Goal: Information Seeking & Learning: Learn about a topic

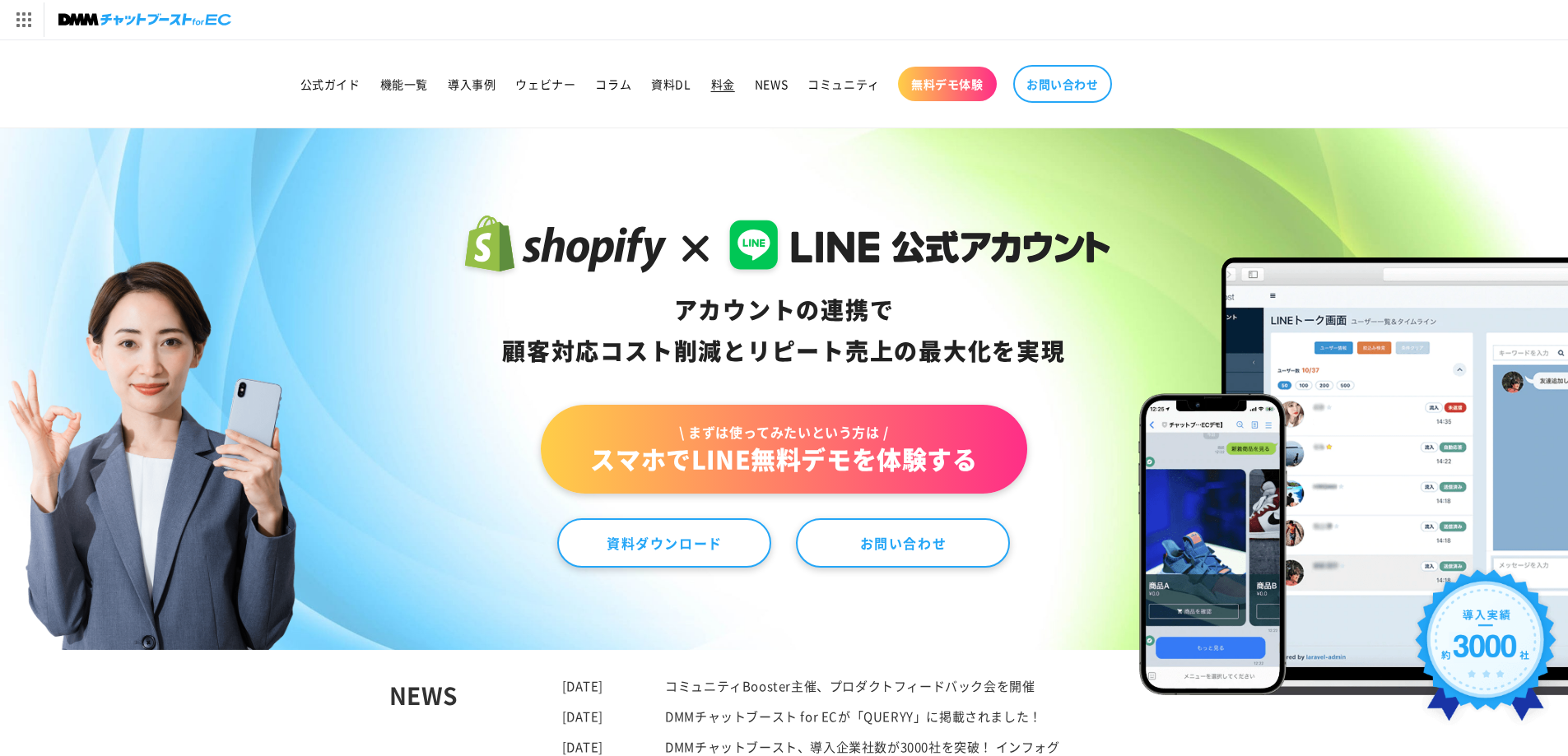
click at [723, 86] on span "料金" at bounding box center [723, 84] width 24 height 15
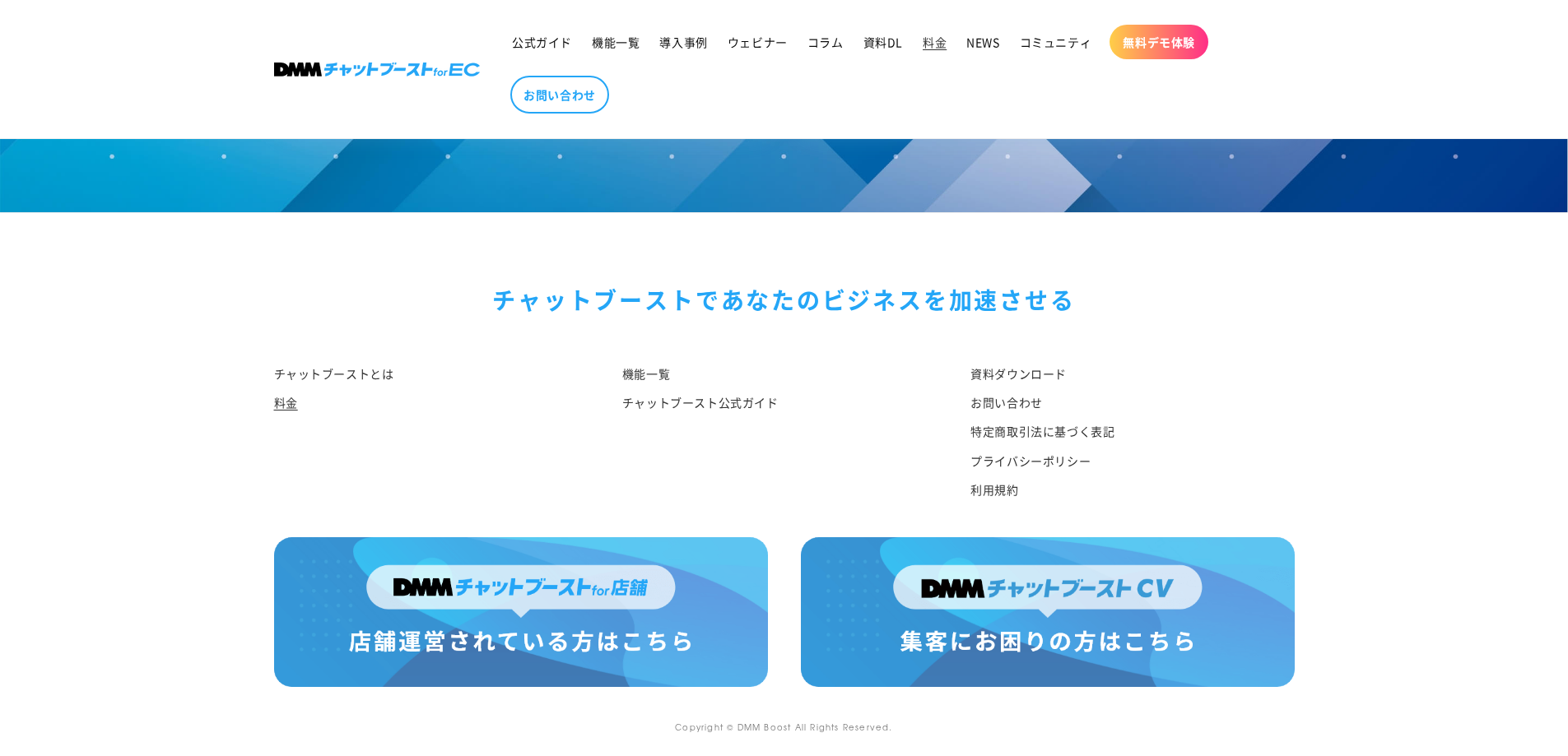
scroll to position [1946, 0]
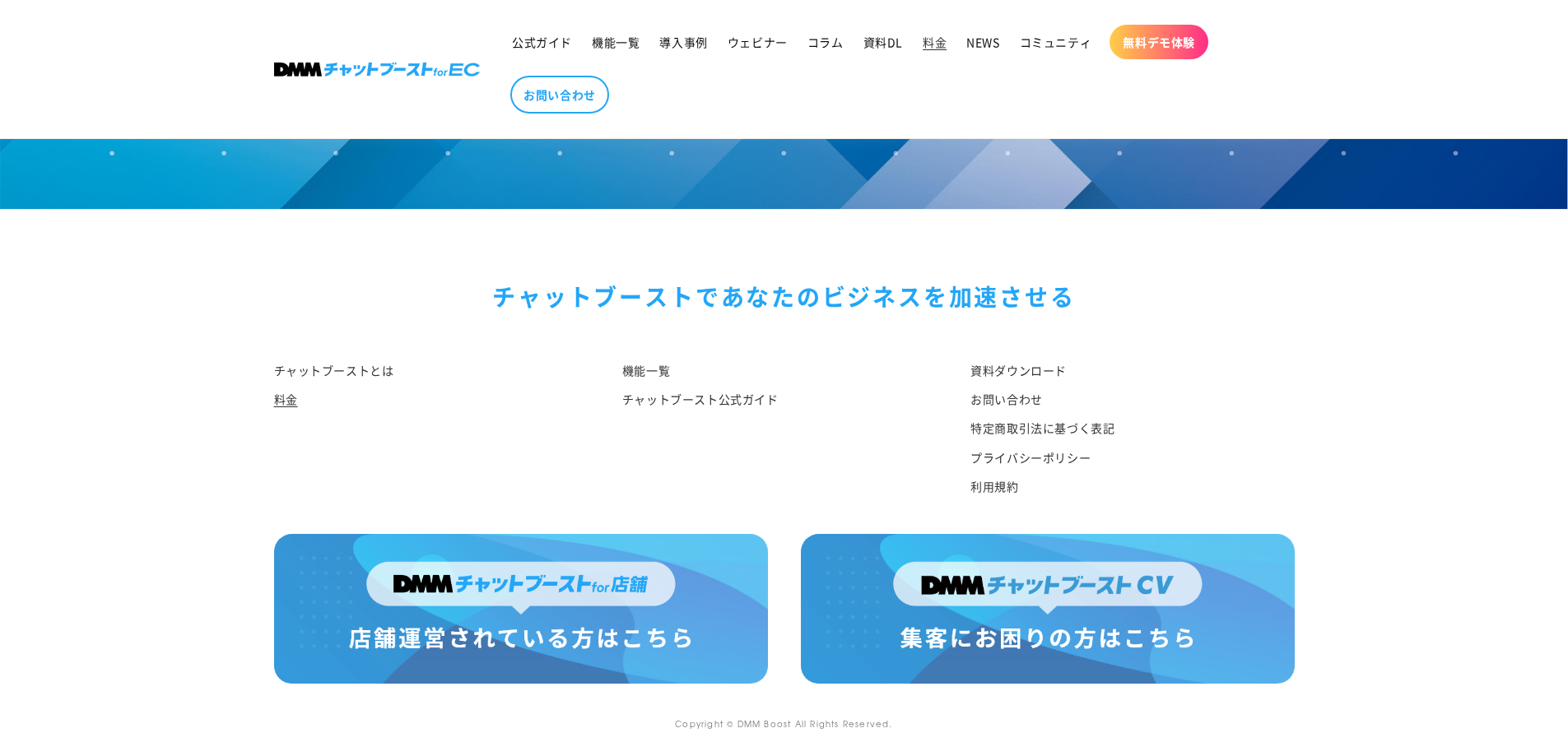
click at [162, 611] on footer "チャットブーストで あなたのビジネスを加速させる チャットブーストとは 料金 機能一覧 チャットブースト公式ガイド 資料ダウンロード お問い合わせ 特定商取引…" at bounding box center [784, 483] width 1568 height 548
click at [348, 373] on link "チャットブーストとは" at bounding box center [334, 372] width 120 height 24
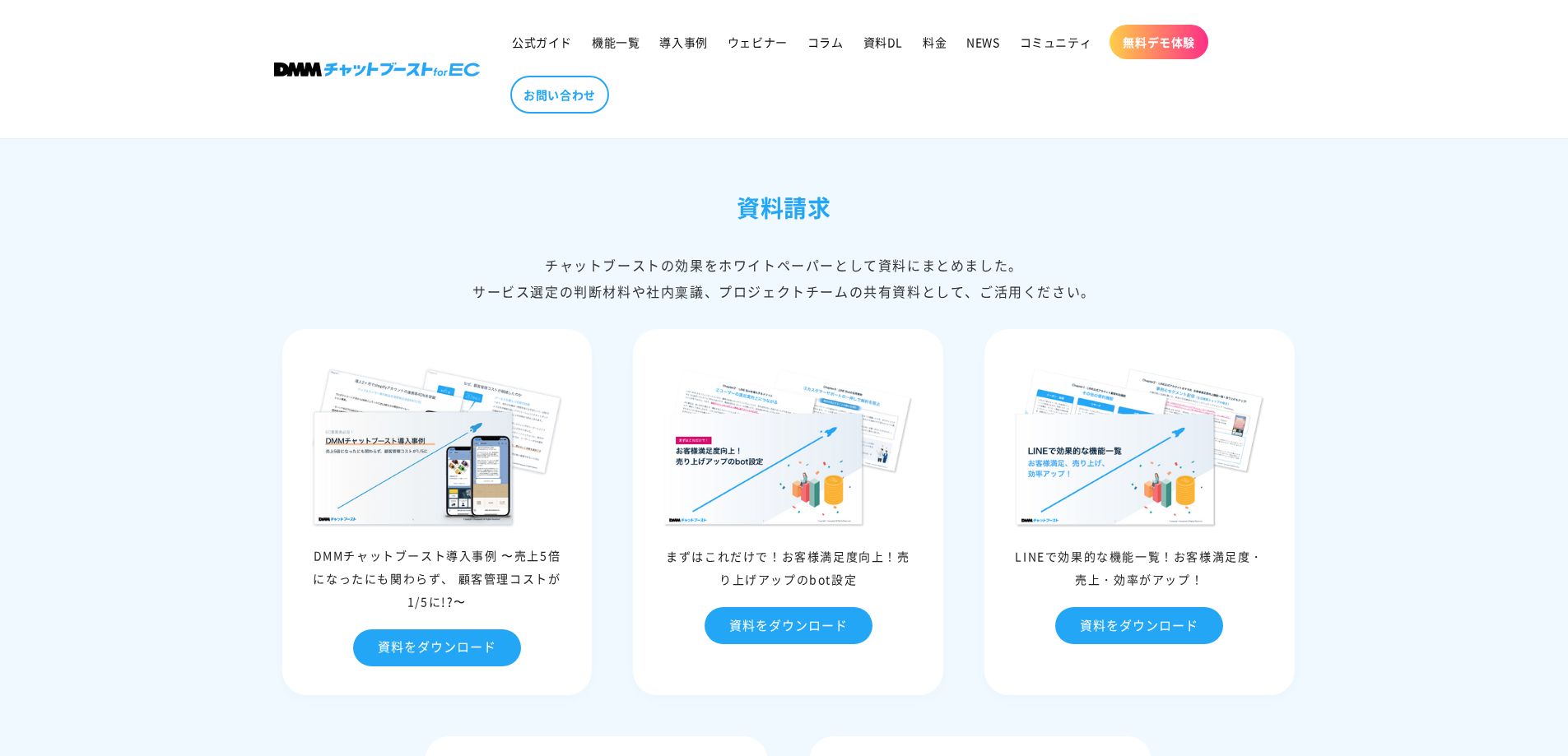
scroll to position [7178, 0]
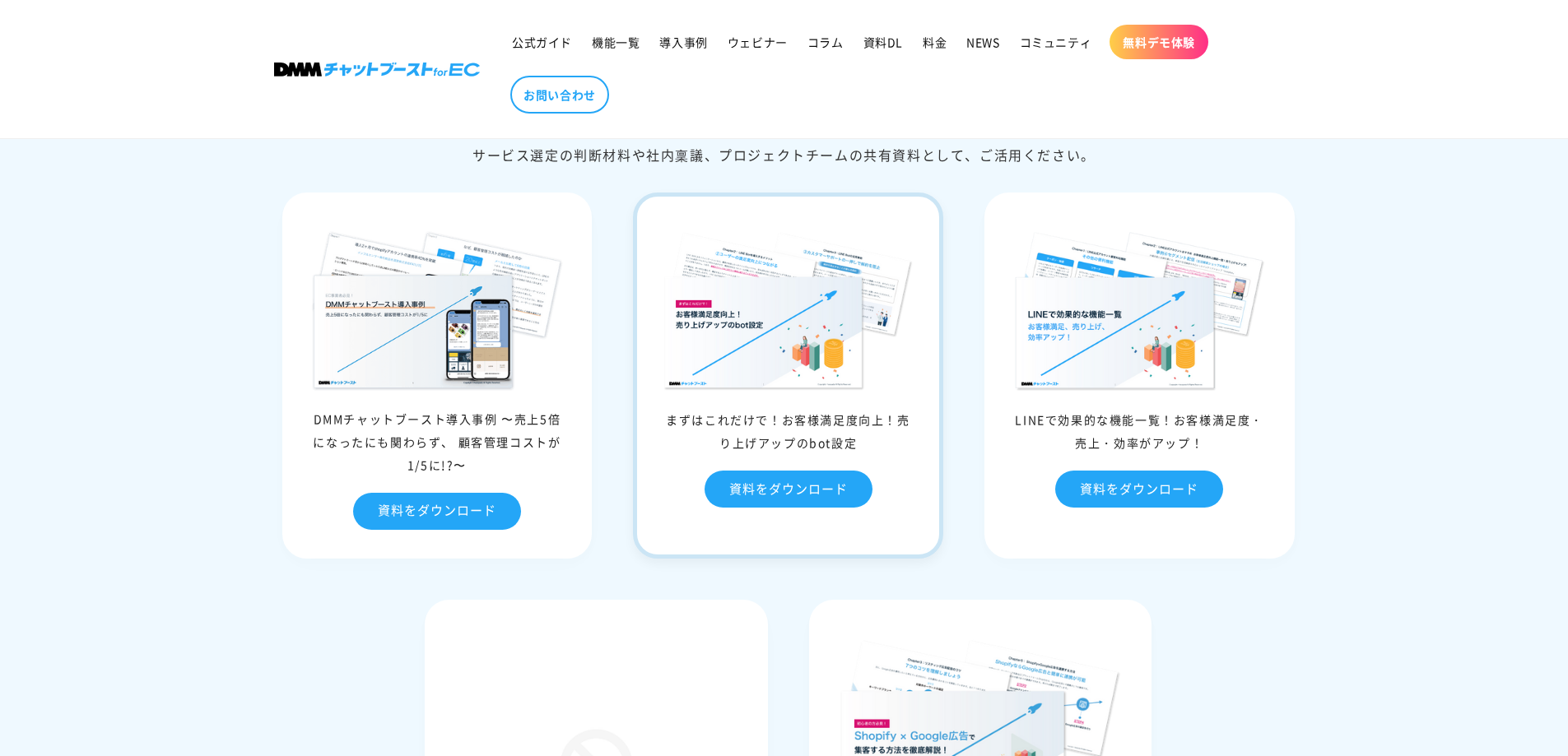
click at [816, 392] on img at bounding box center [788, 310] width 252 height 162
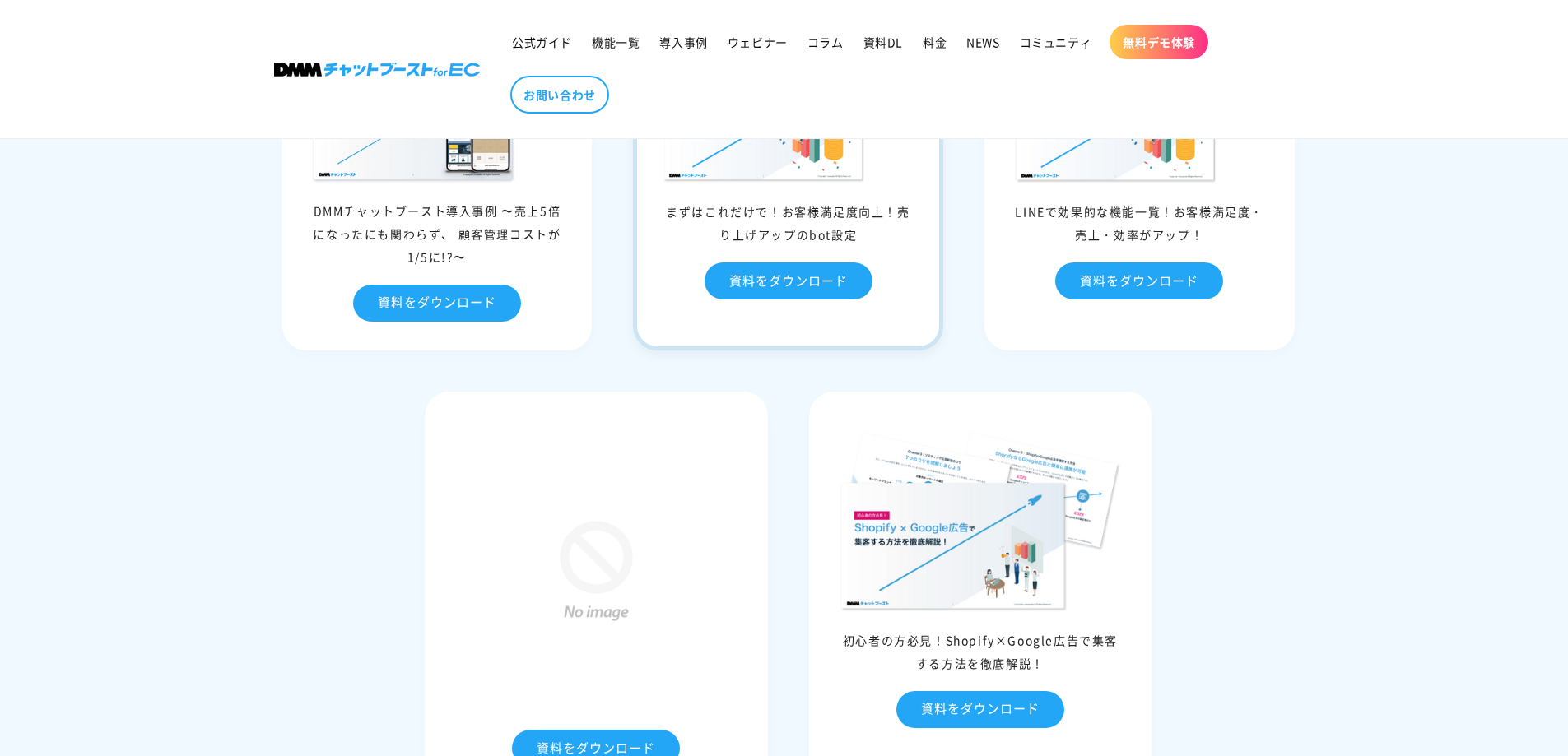
scroll to position [7589, 0]
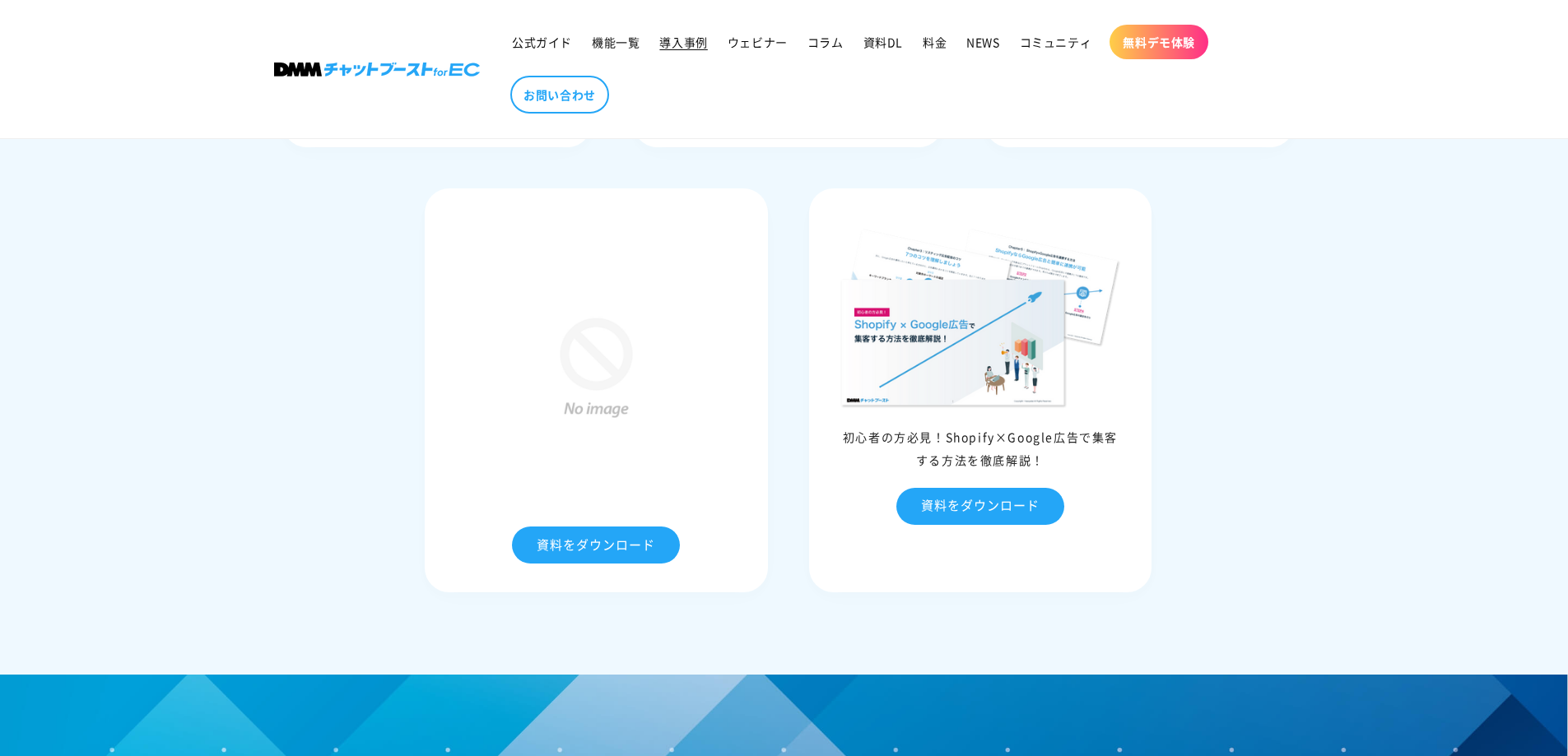
click at [681, 45] on span "導入事例" at bounding box center [683, 42] width 48 height 15
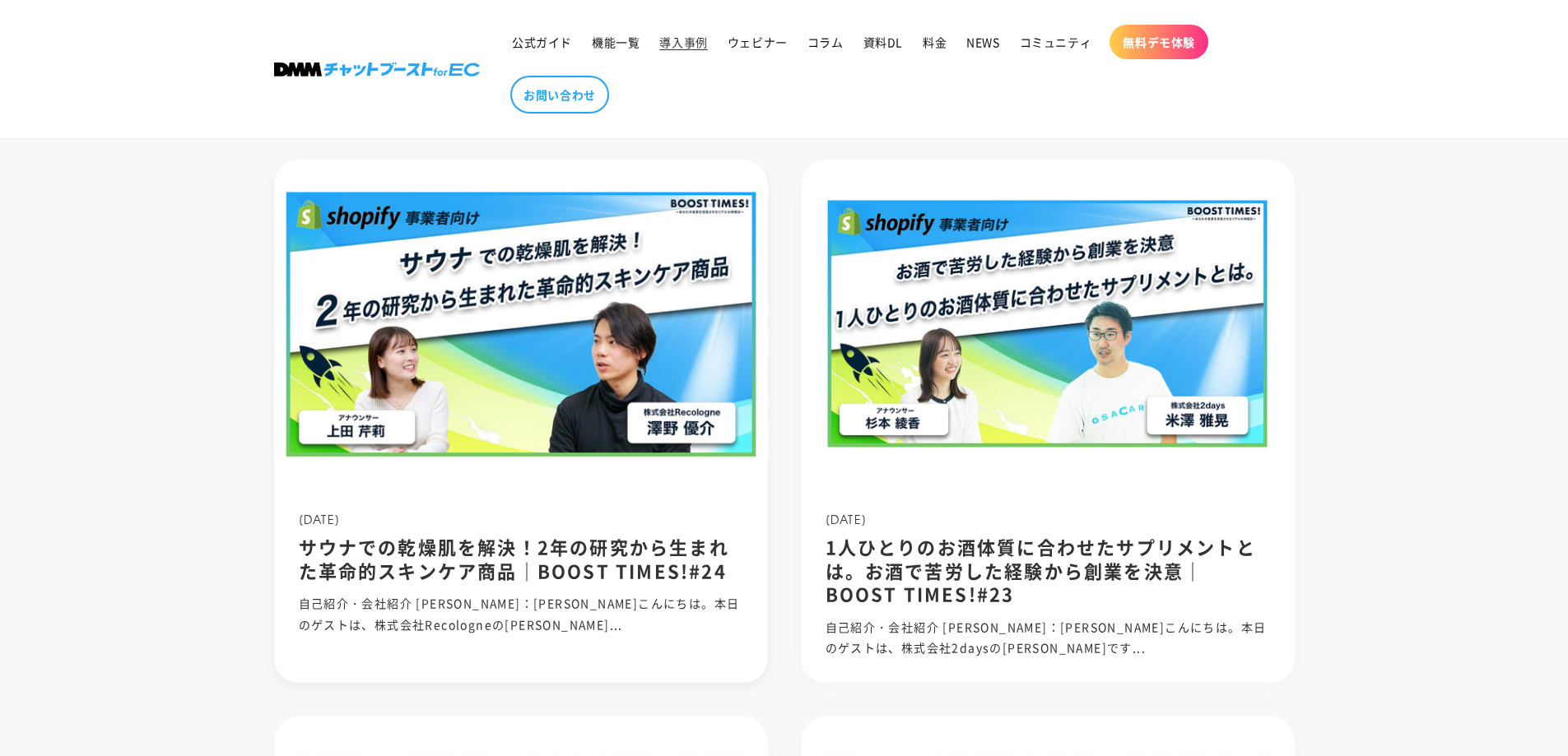
scroll to position [274, 0]
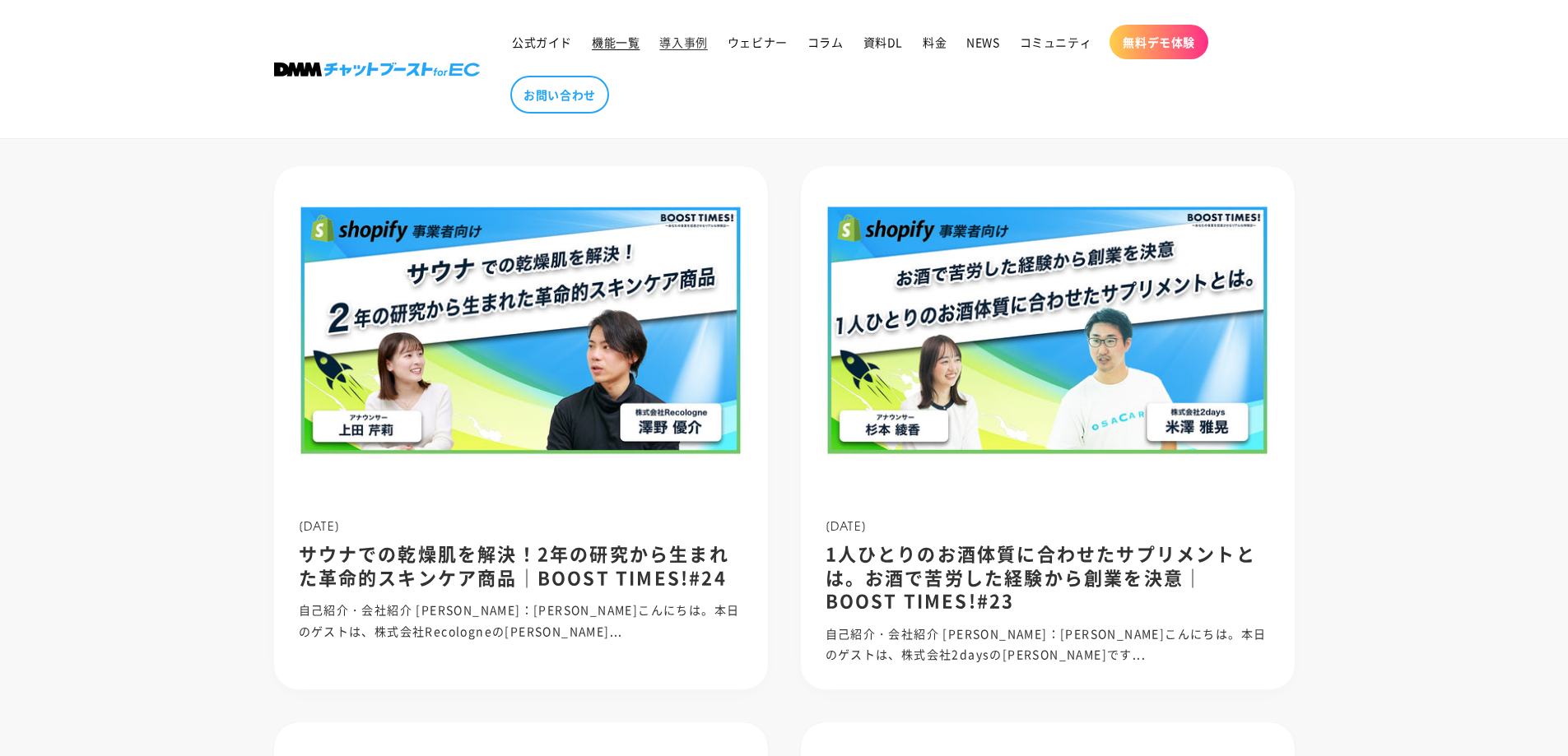
click at [613, 37] on span "機能一覧" at bounding box center [615, 42] width 48 height 15
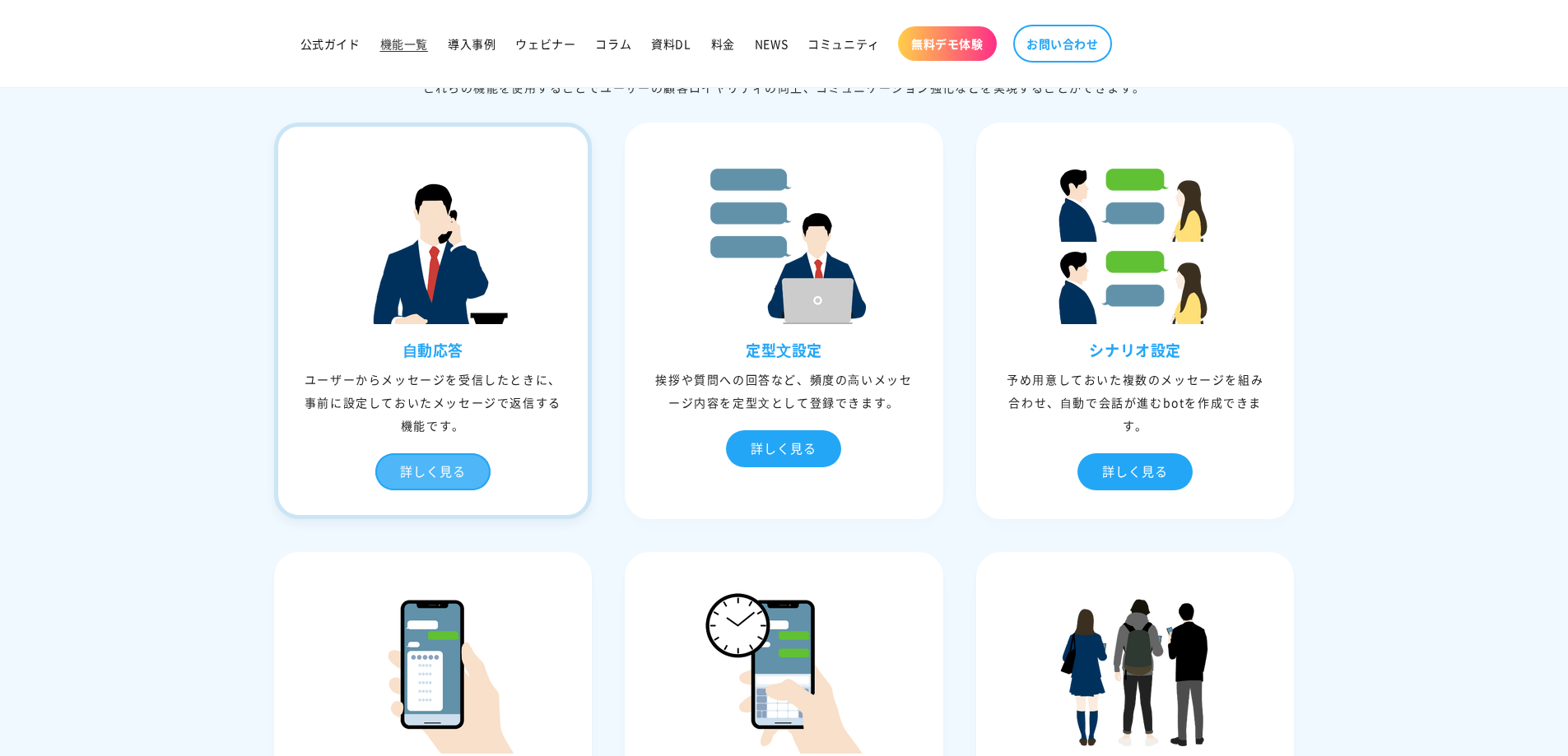
scroll to position [549, 0]
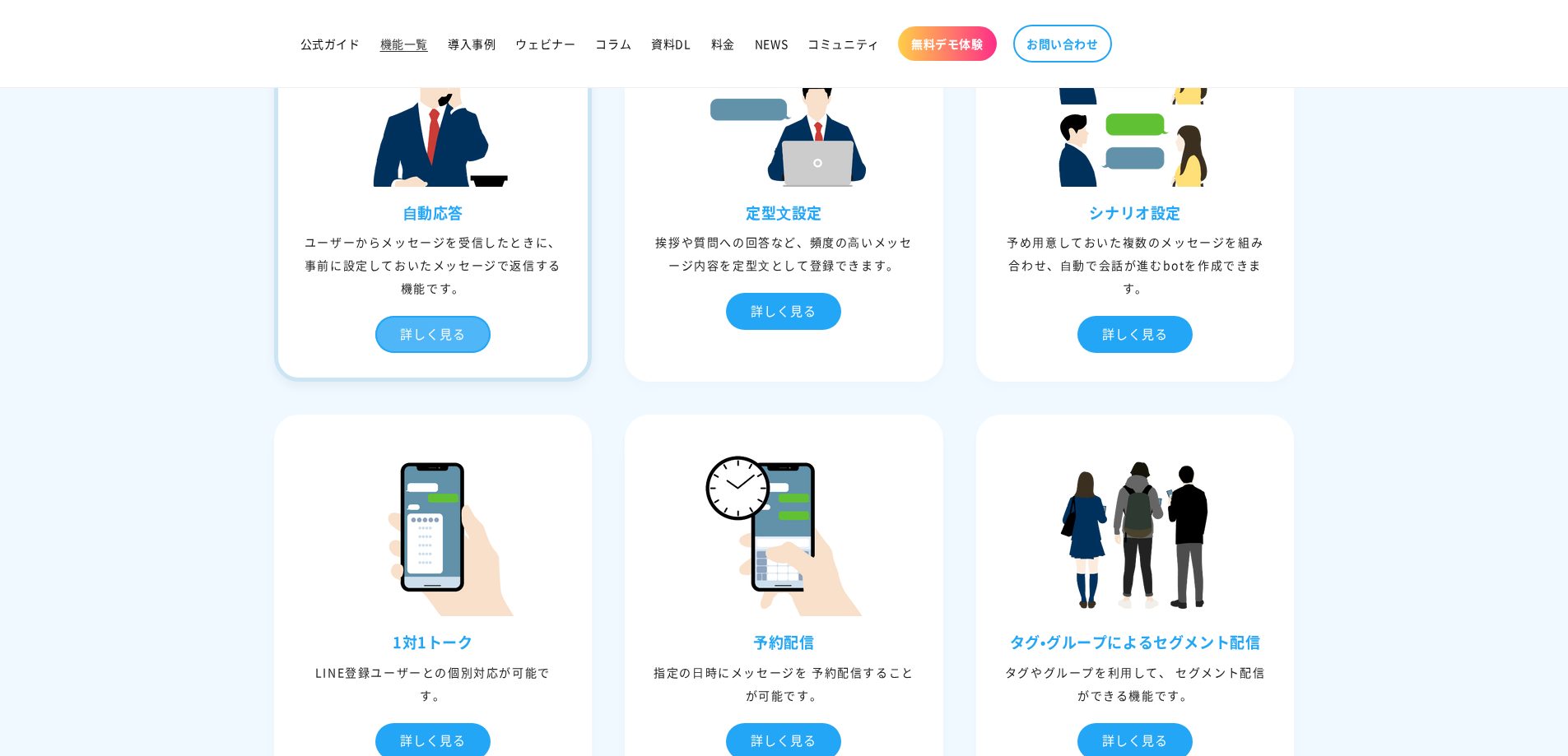
click at [437, 320] on div "詳しく見る" at bounding box center [432, 335] width 115 height 37
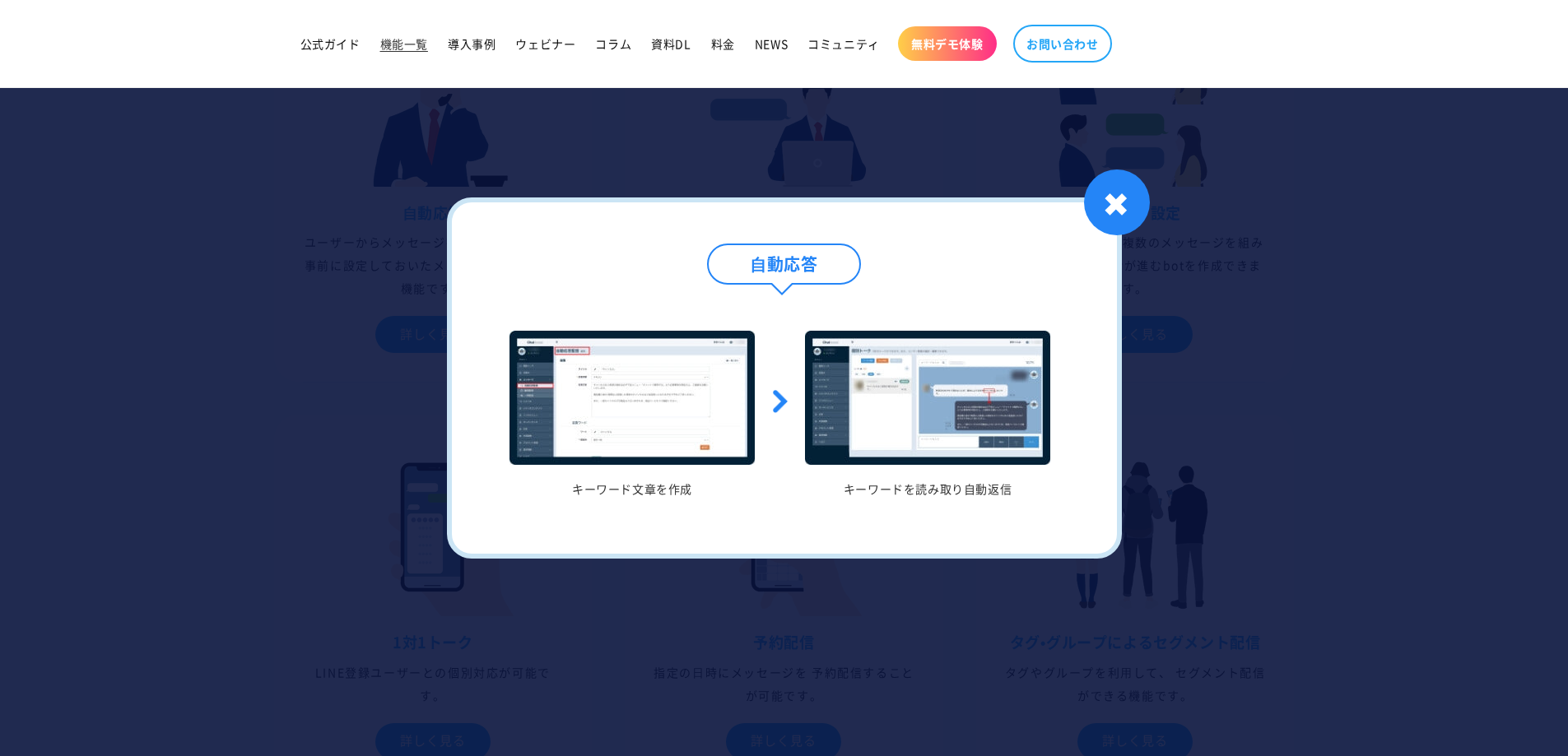
click at [654, 405] on img at bounding box center [633, 397] width 246 height 134
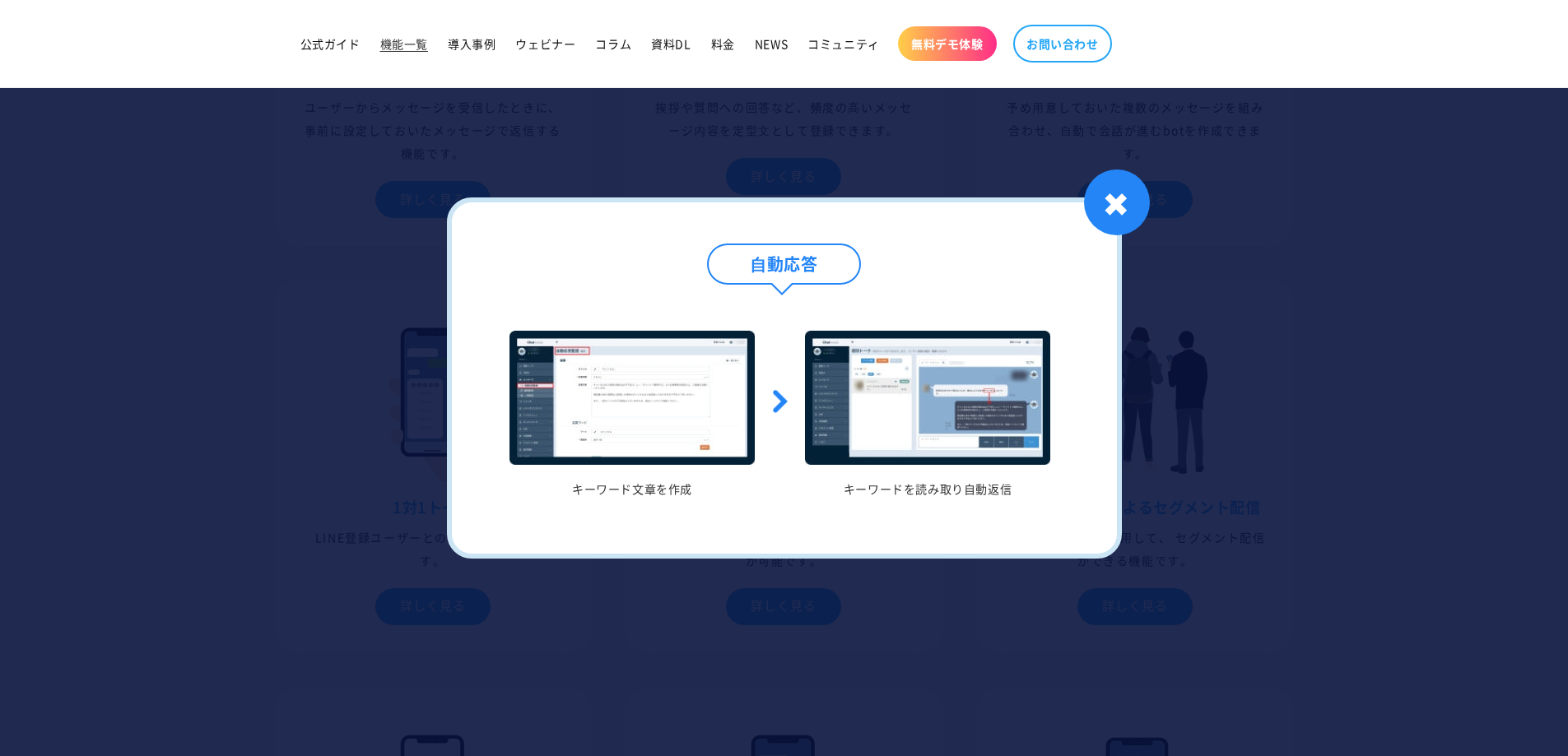
scroll to position [685, 0]
click at [1127, 200] on div "✖" at bounding box center [1116, 203] width 66 height 66
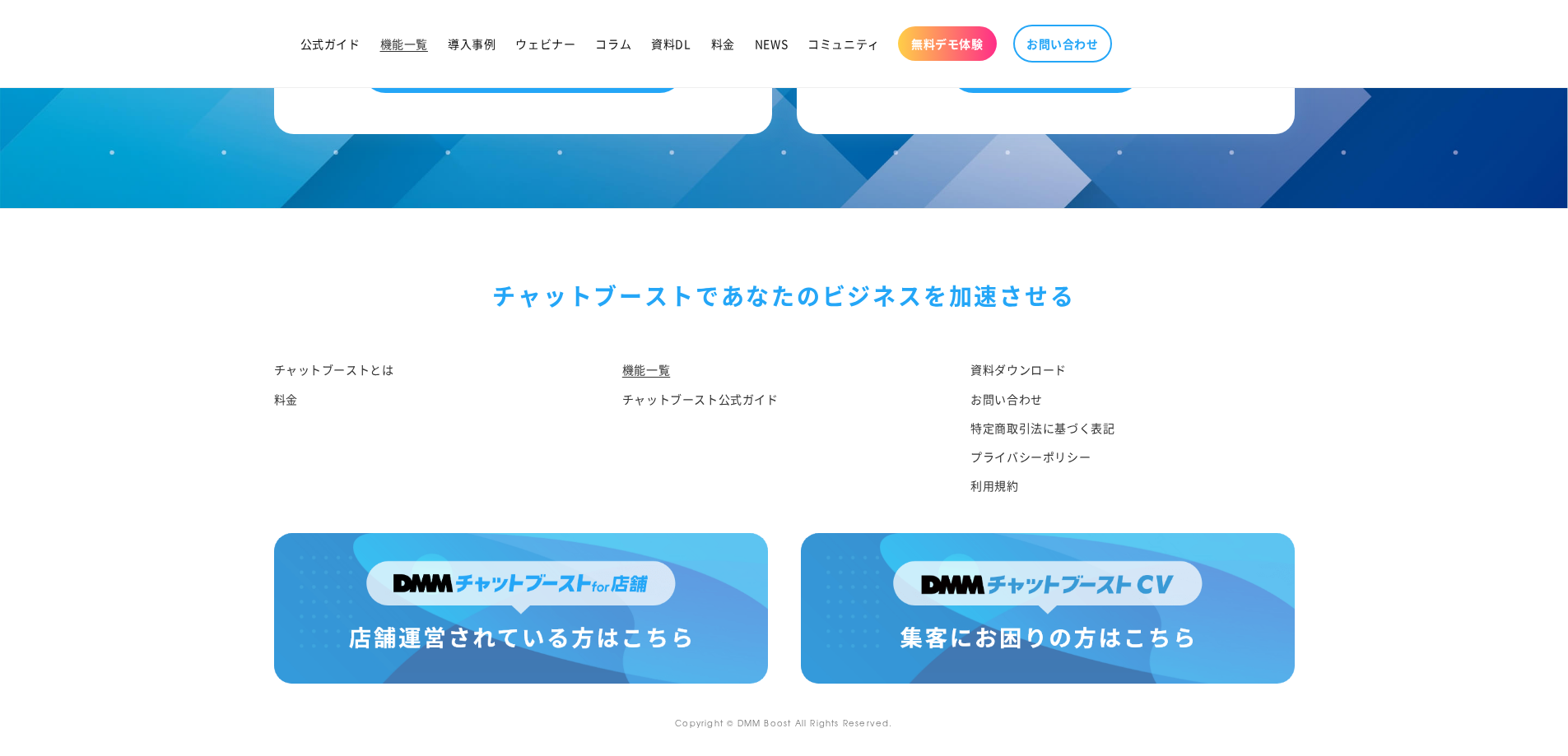
scroll to position [7943, 0]
click at [710, 396] on link "チャットブースト公式ガイド" at bounding box center [701, 399] width 156 height 29
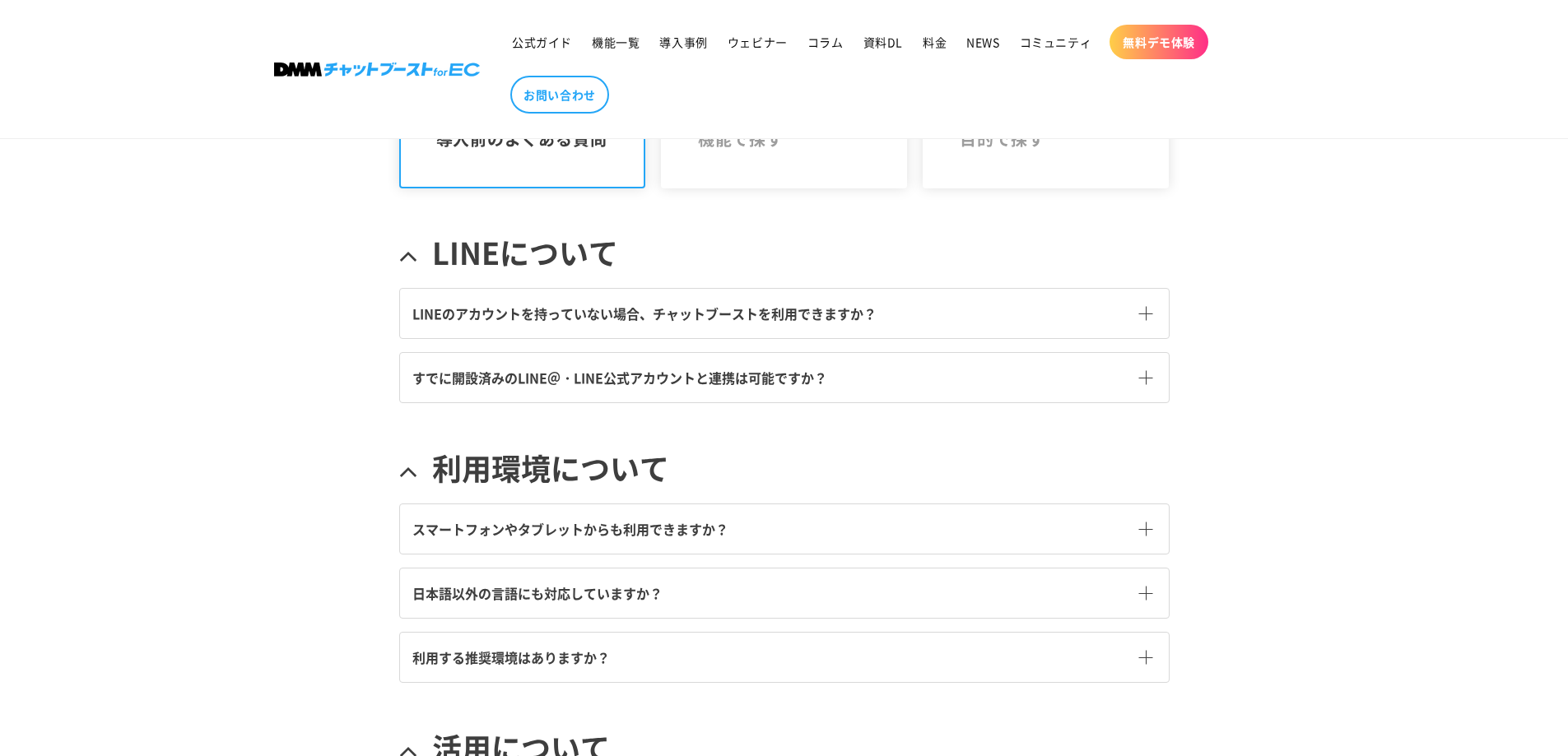
scroll to position [411, 0]
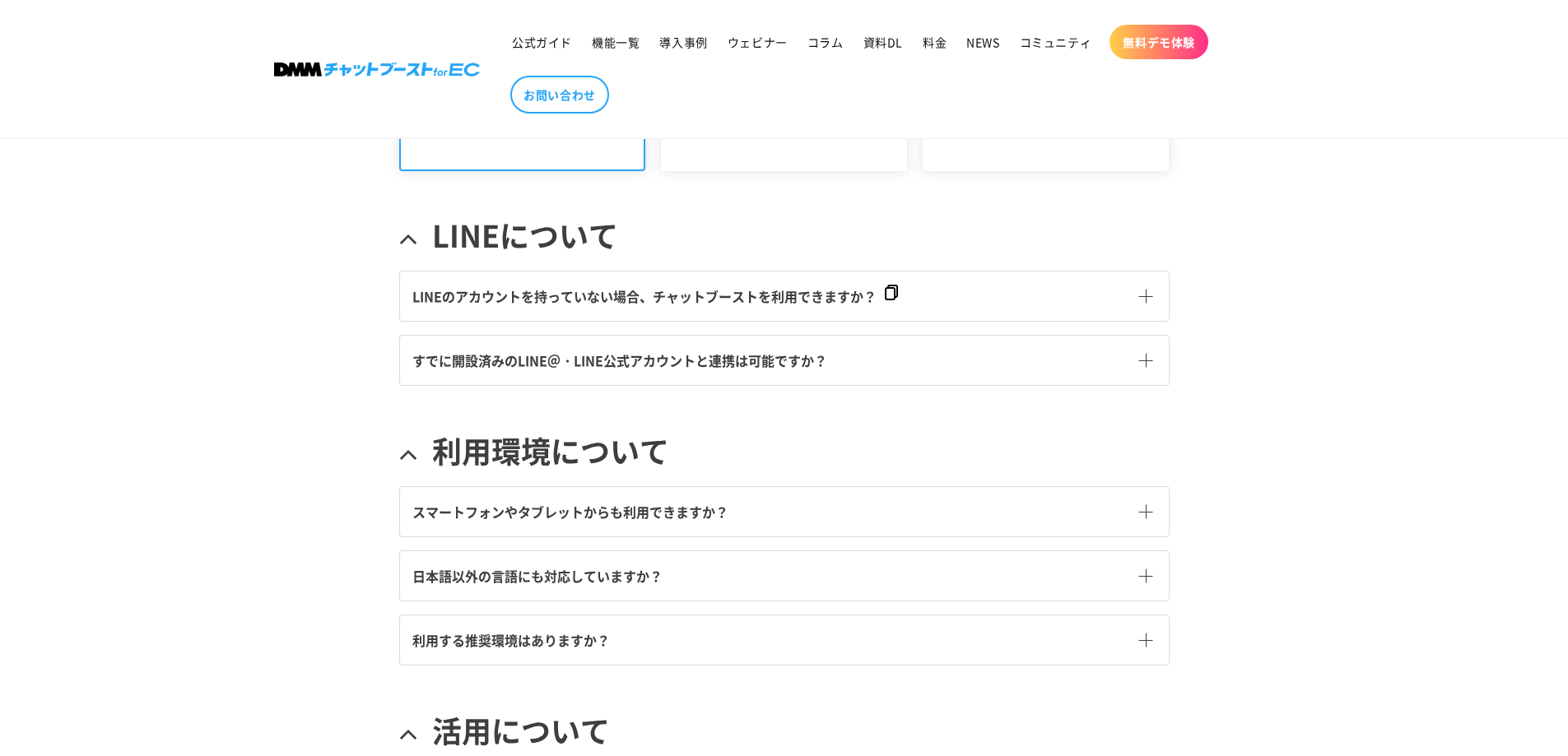
click at [831, 293] on span "LINEのアカウントを持っていない場合、チャットブーストを利用できますか？" at bounding box center [644, 295] width 464 height 19
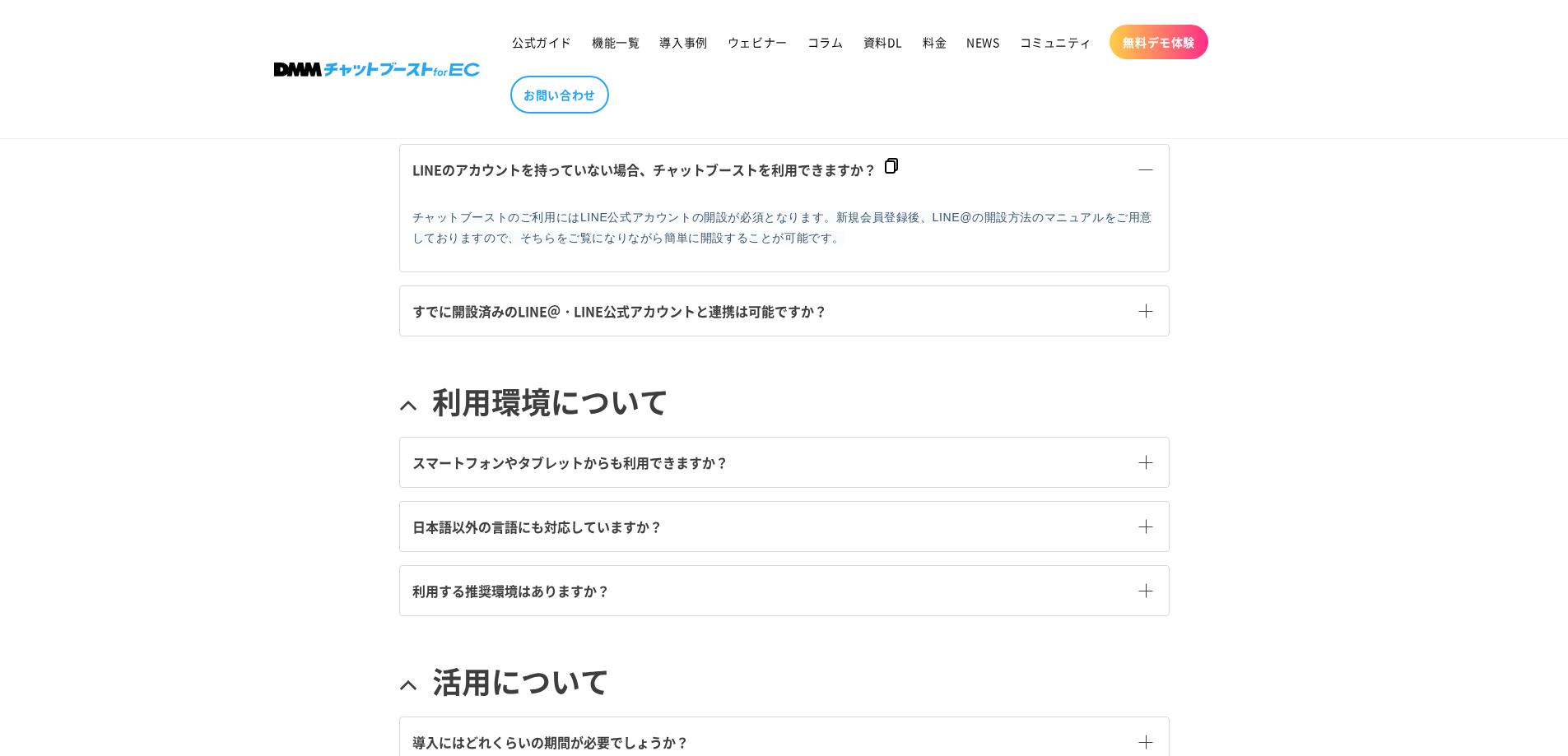
scroll to position [549, 0]
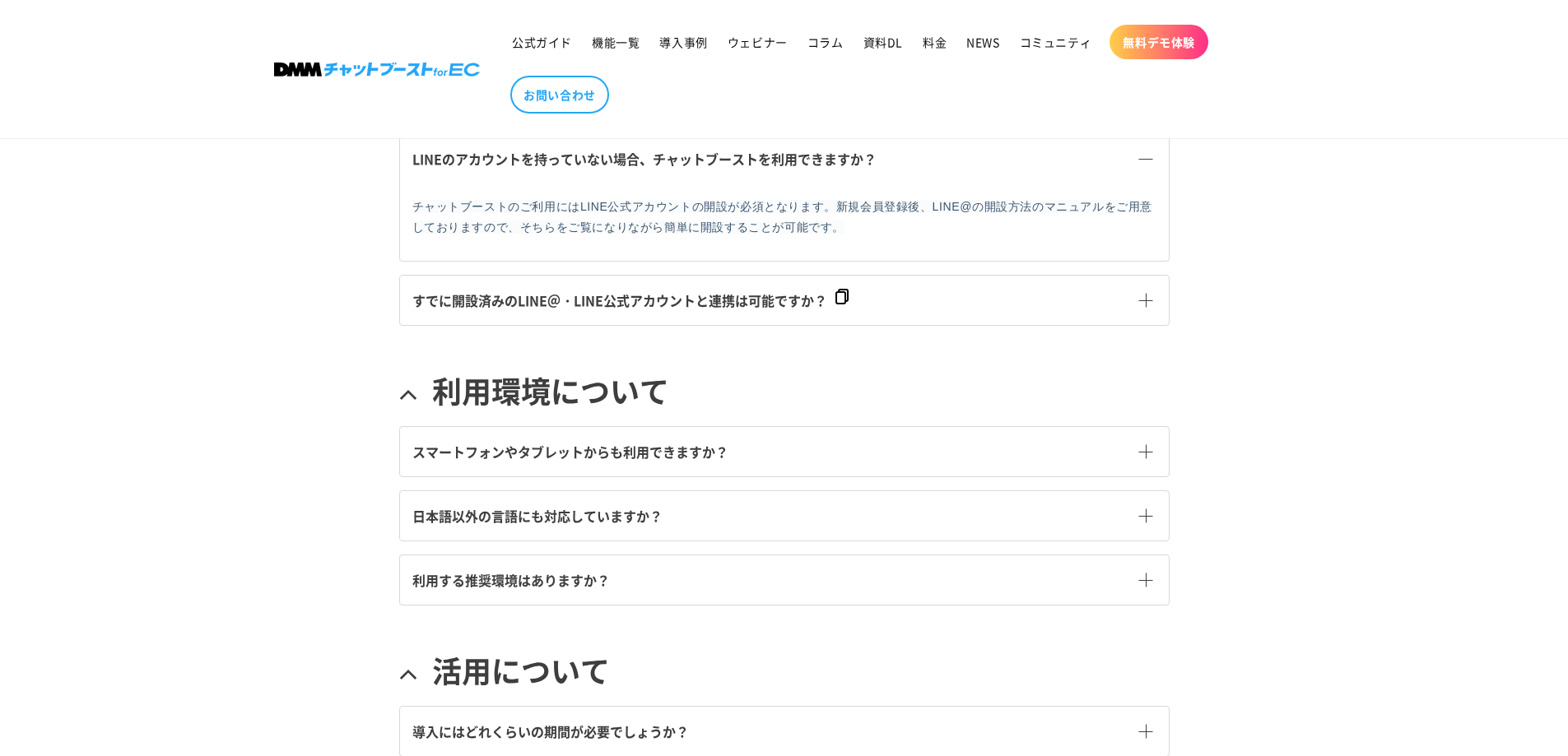
click at [692, 308] on span "すでに開設済みのLINE＠・LINE公式アカウントと連携は可能ですか？" at bounding box center [619, 299] width 415 height 19
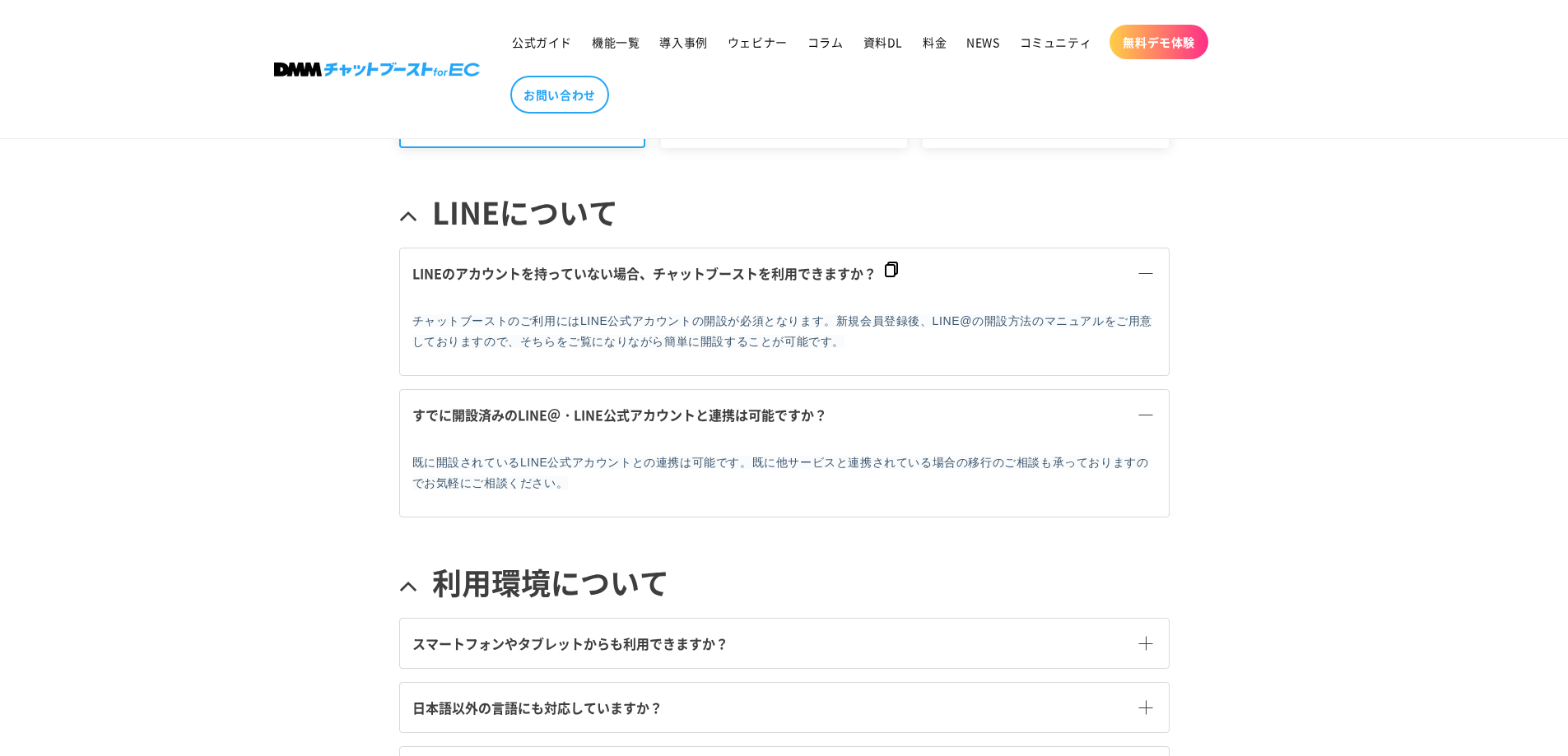
scroll to position [549, 0]
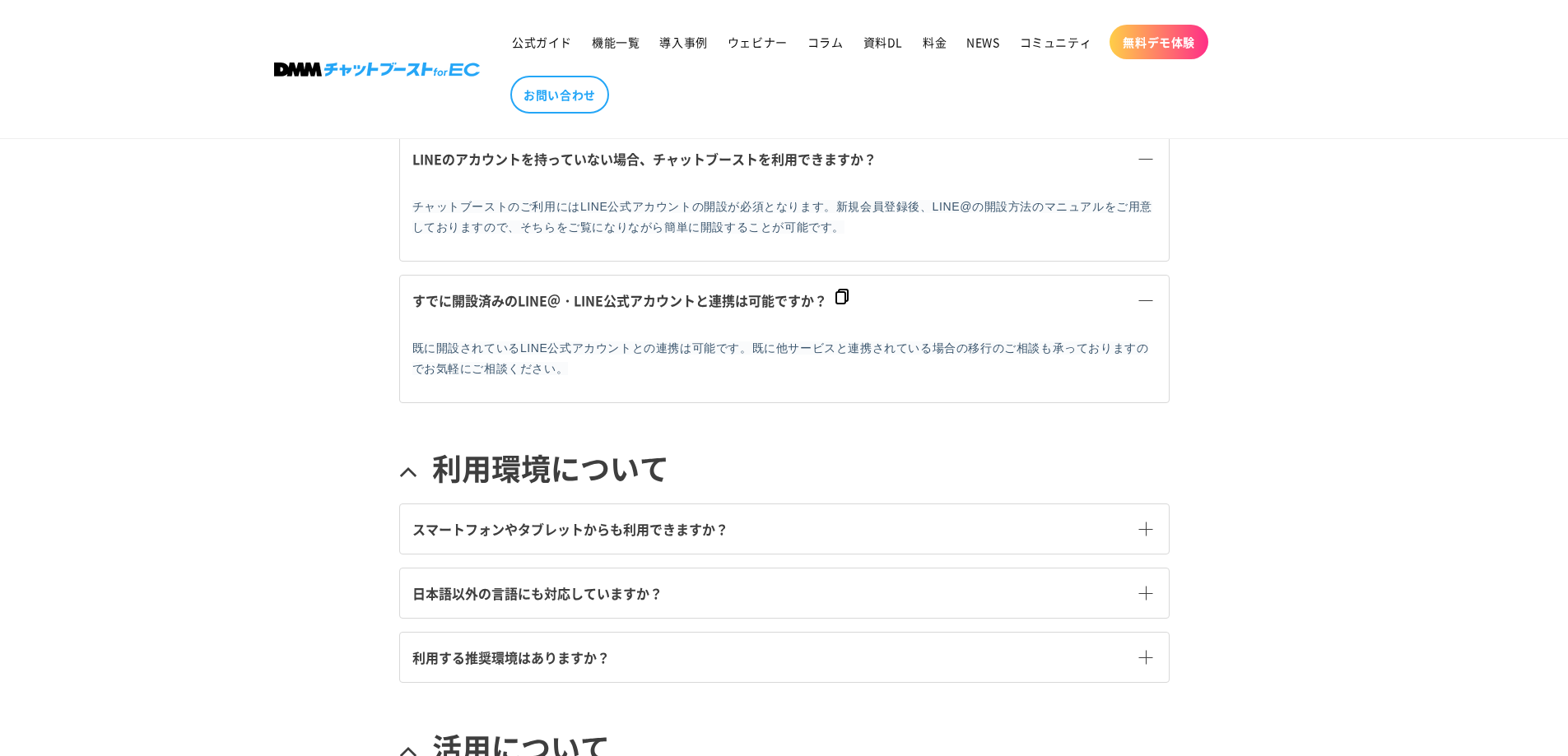
click at [237, 133] on header "公式ガイド 機能一覧 導入事例 ウェビナー コラム 資料DL 料金 NEWS コミュニティ 無料デモ体験" at bounding box center [784, 69] width 1103 height 138
